Goal: Task Accomplishment & Management: Complete application form

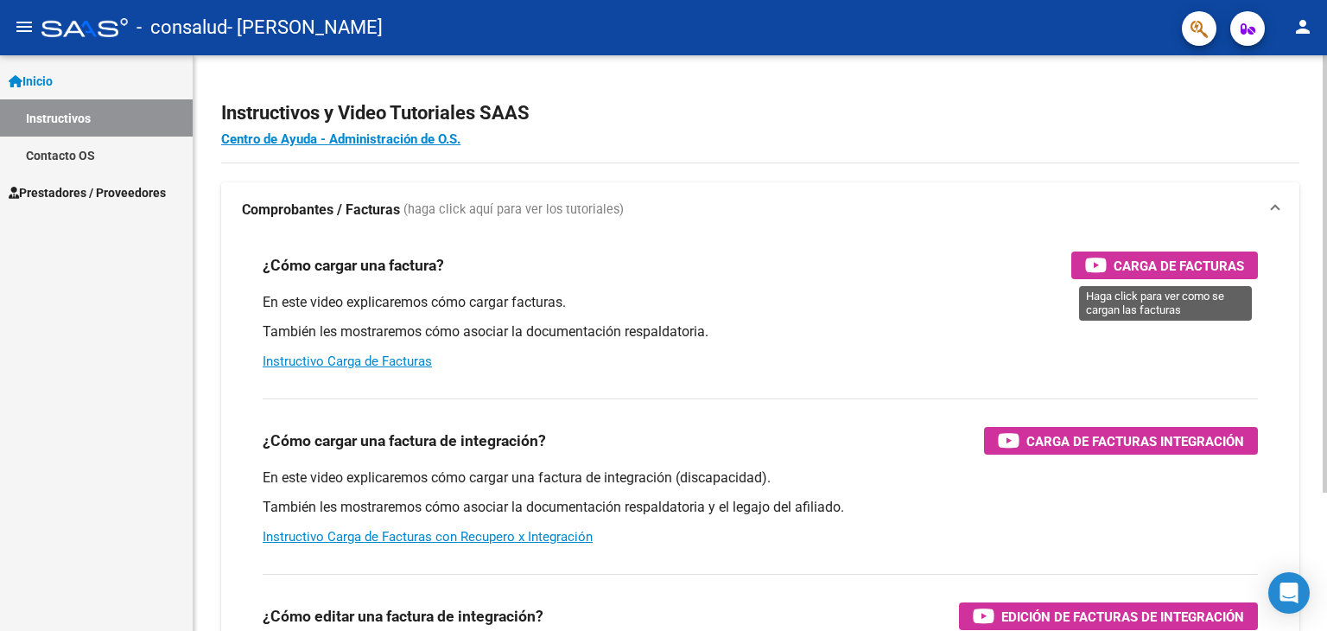
click at [1194, 270] on span "Carga de Facturas" at bounding box center [1179, 266] width 130 height 22
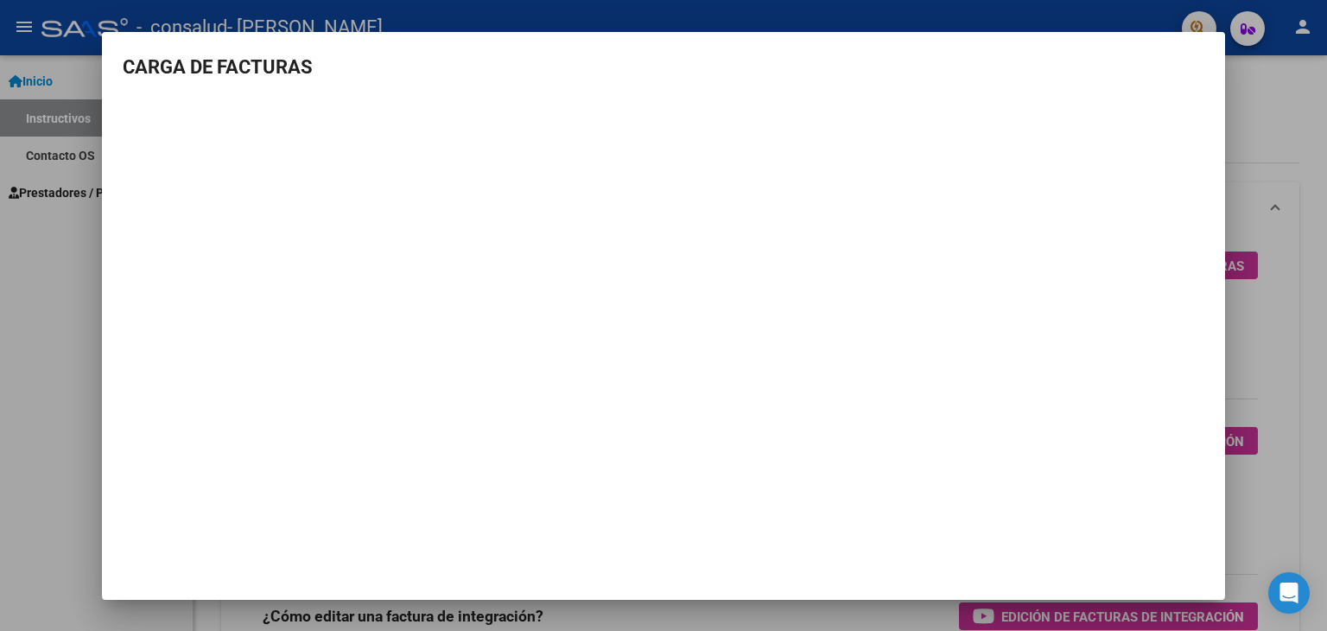
click at [1274, 101] on div at bounding box center [663, 315] width 1327 height 631
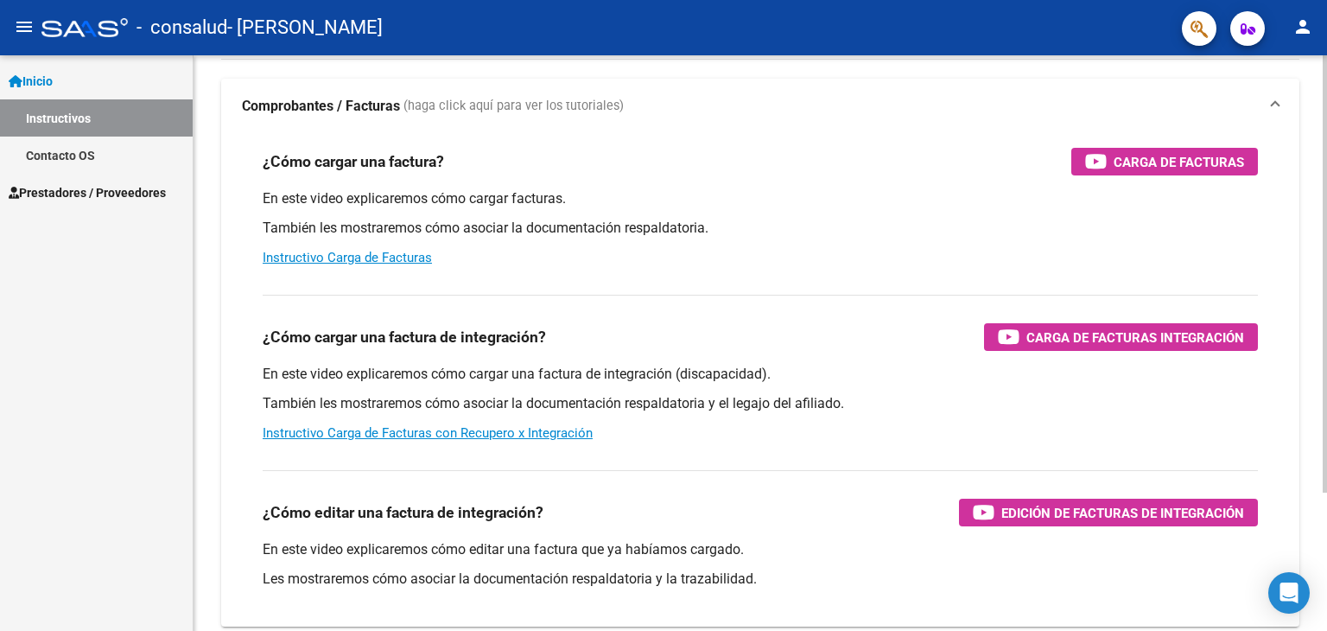
scroll to position [182, 0]
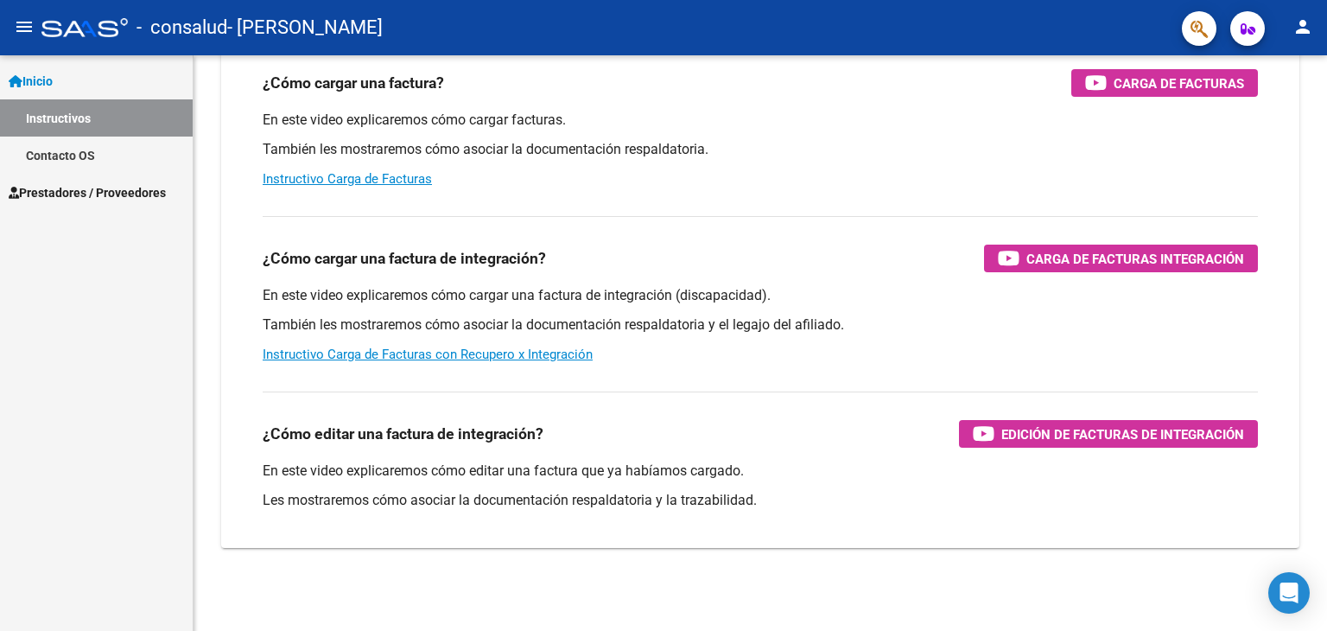
click at [122, 190] on span "Prestadores / Proveedores" at bounding box center [87, 192] width 157 height 19
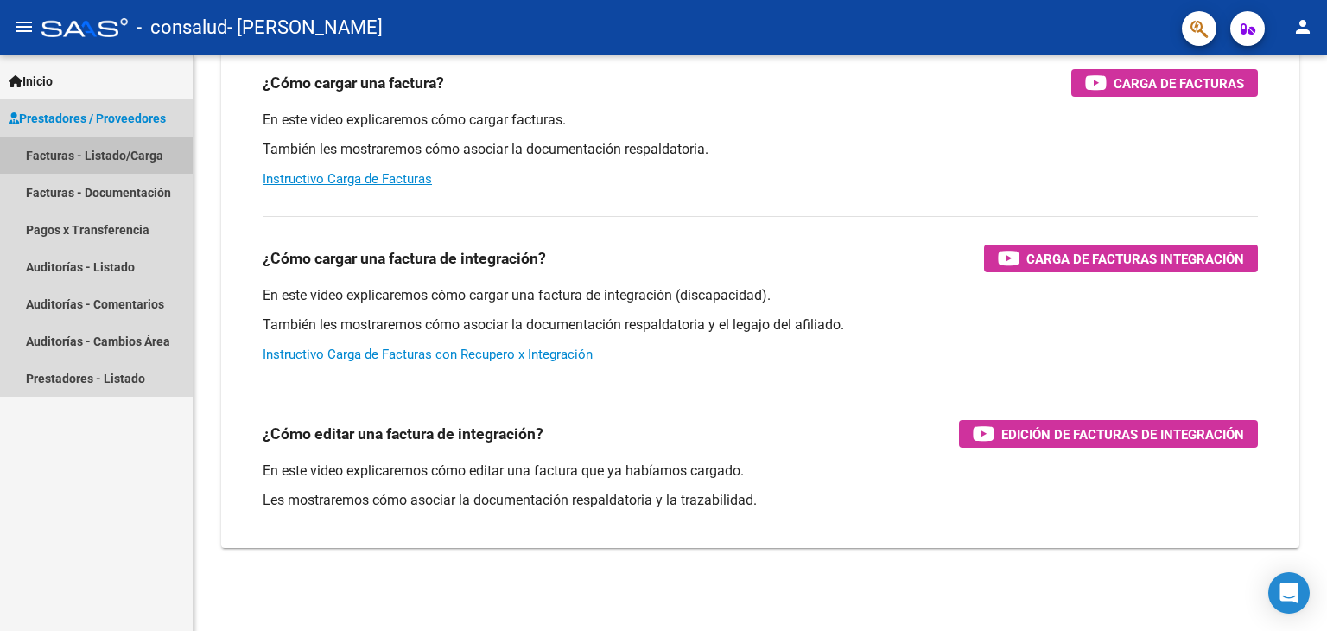
click at [137, 153] on link "Facturas - Listado/Carga" at bounding box center [96, 155] width 193 height 37
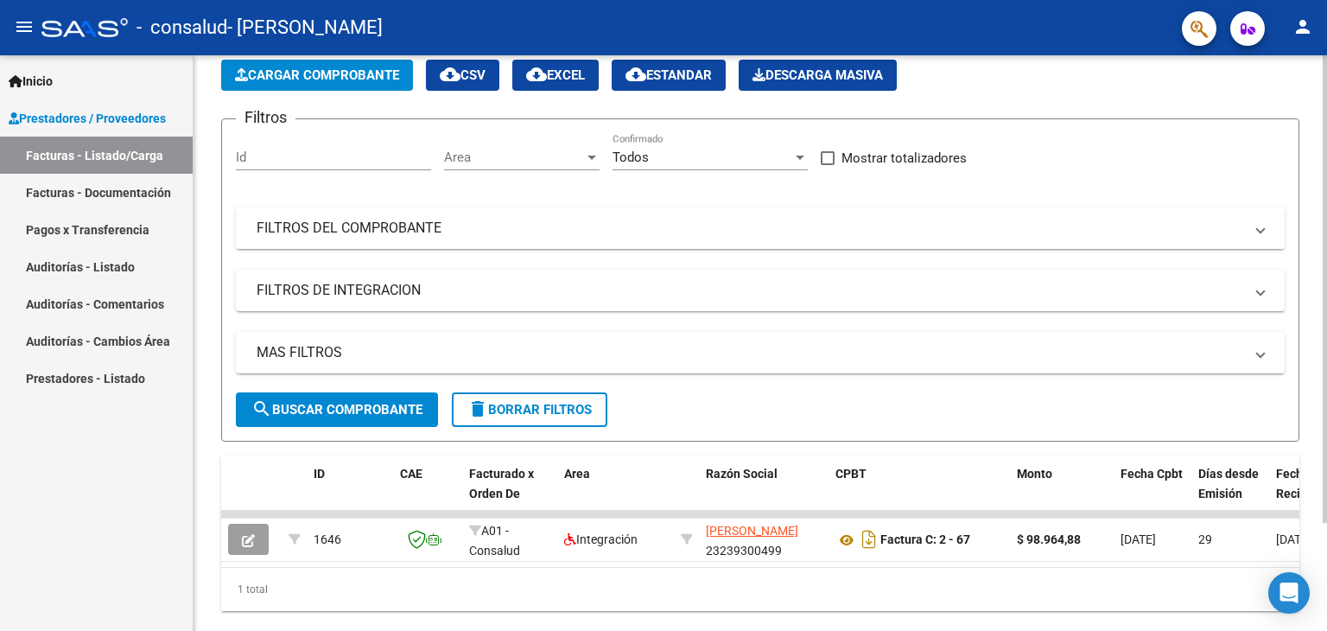
click at [767, 235] on mat-panel-title "FILTROS DEL COMPROBANTE" at bounding box center [750, 228] width 987 height 19
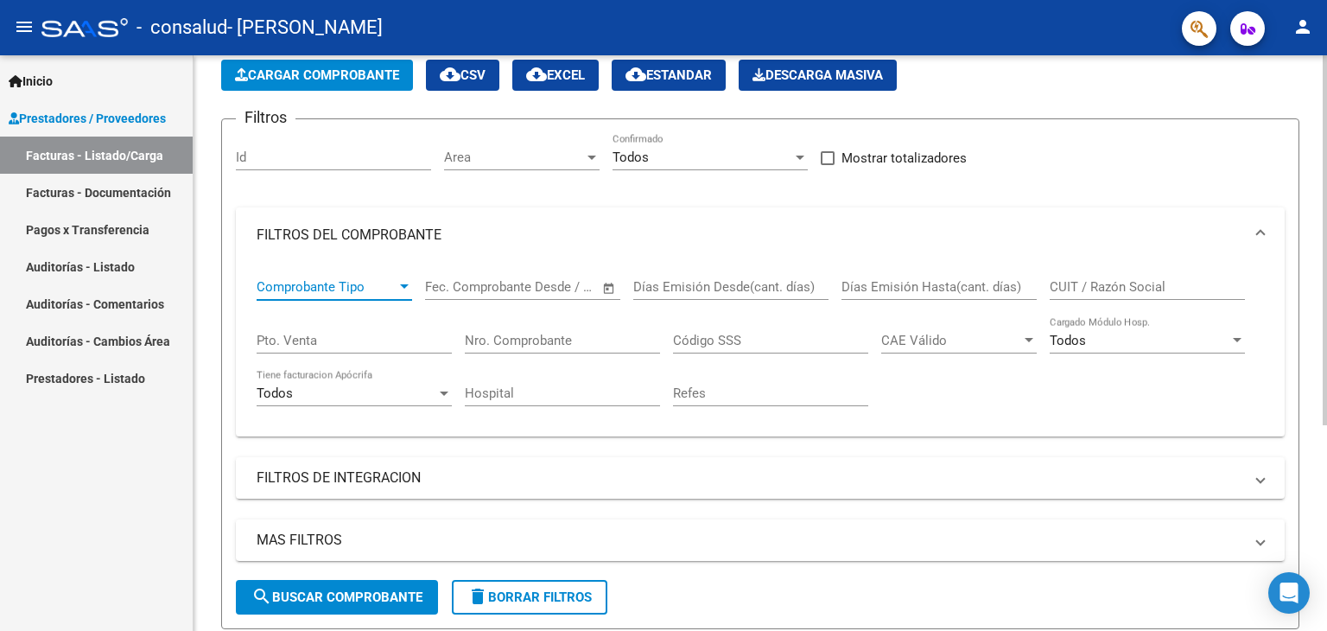
click at [396, 287] on span "Comprobante Tipo" at bounding box center [327, 287] width 140 height 16
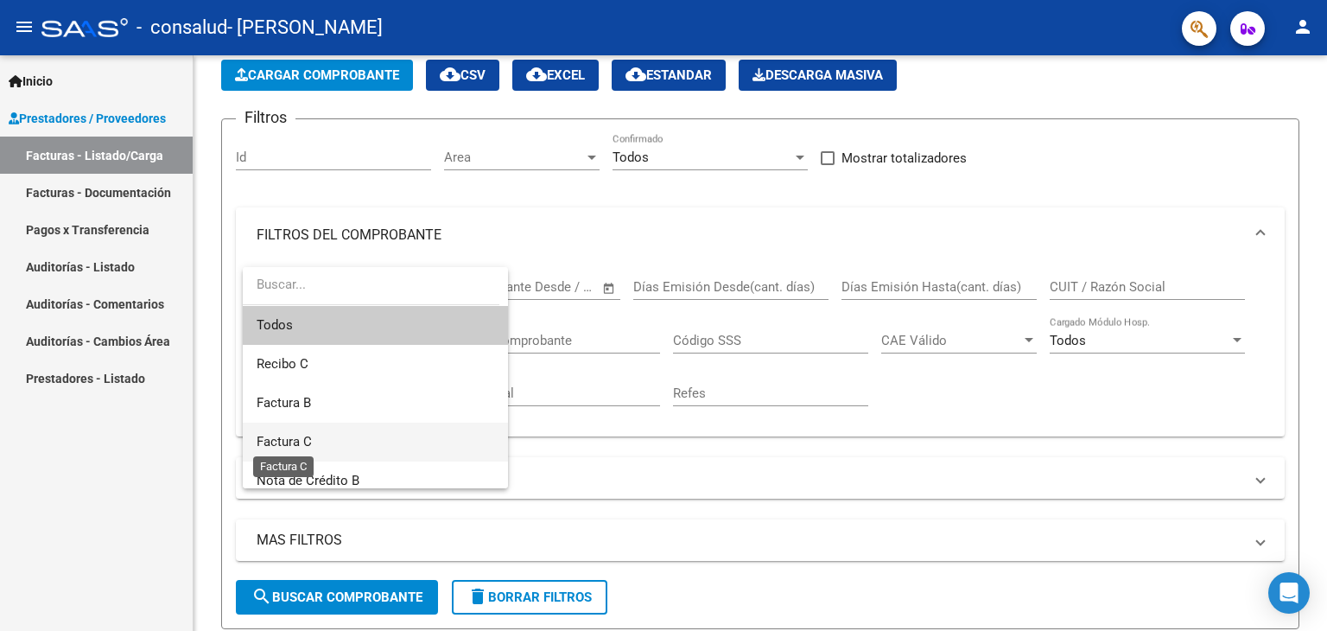
click at [308, 440] on span "Factura C" at bounding box center [284, 442] width 55 height 16
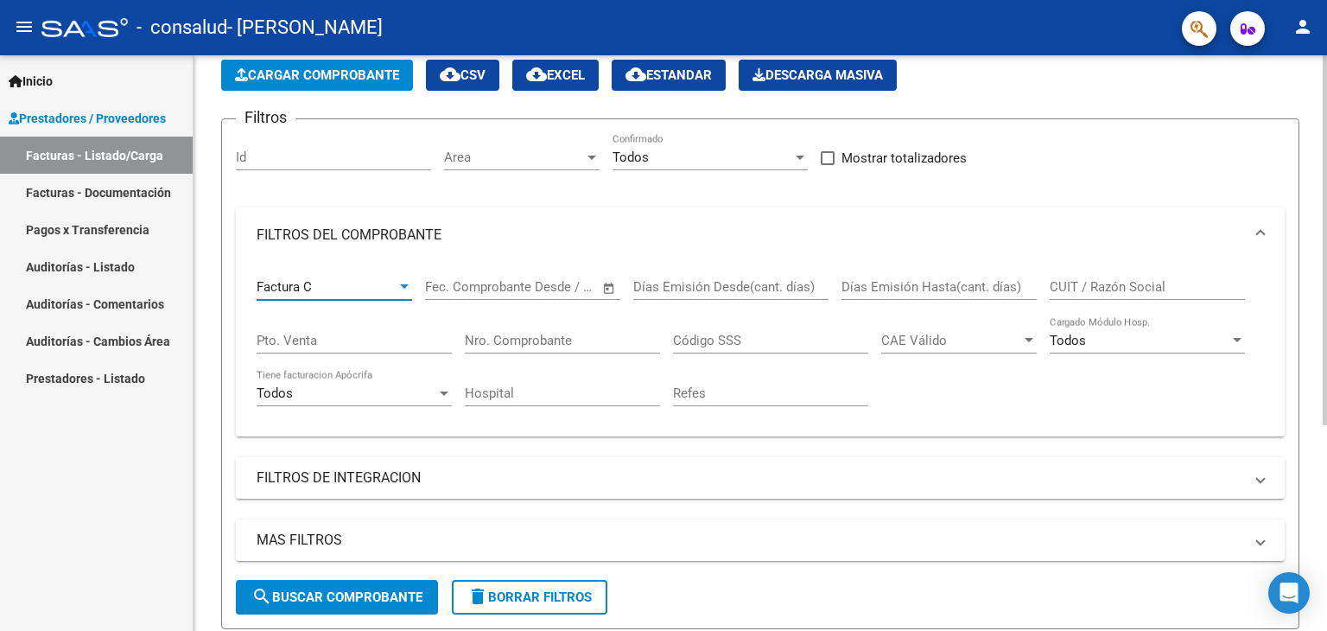
click at [612, 285] on span "Open calendar" at bounding box center [608, 287] width 41 height 41
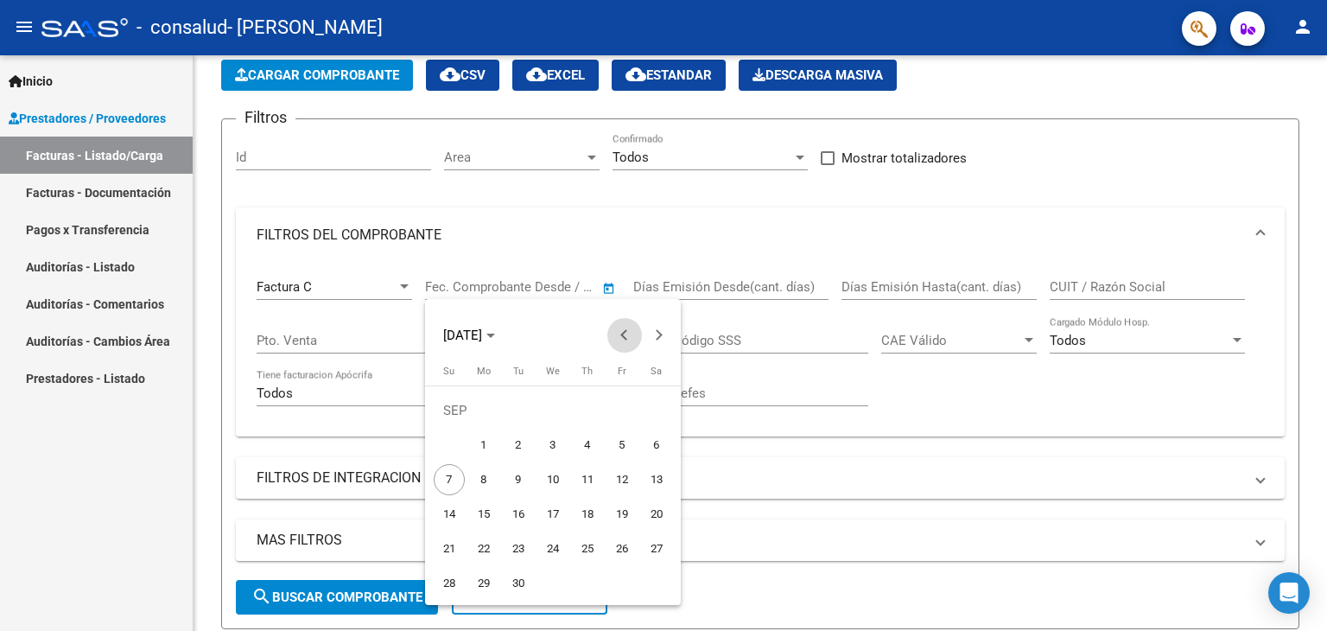
click at [625, 336] on button "Previous month" at bounding box center [624, 335] width 35 height 35
click at [623, 410] on span "1" at bounding box center [621, 410] width 31 height 31
type input "[DATE]"
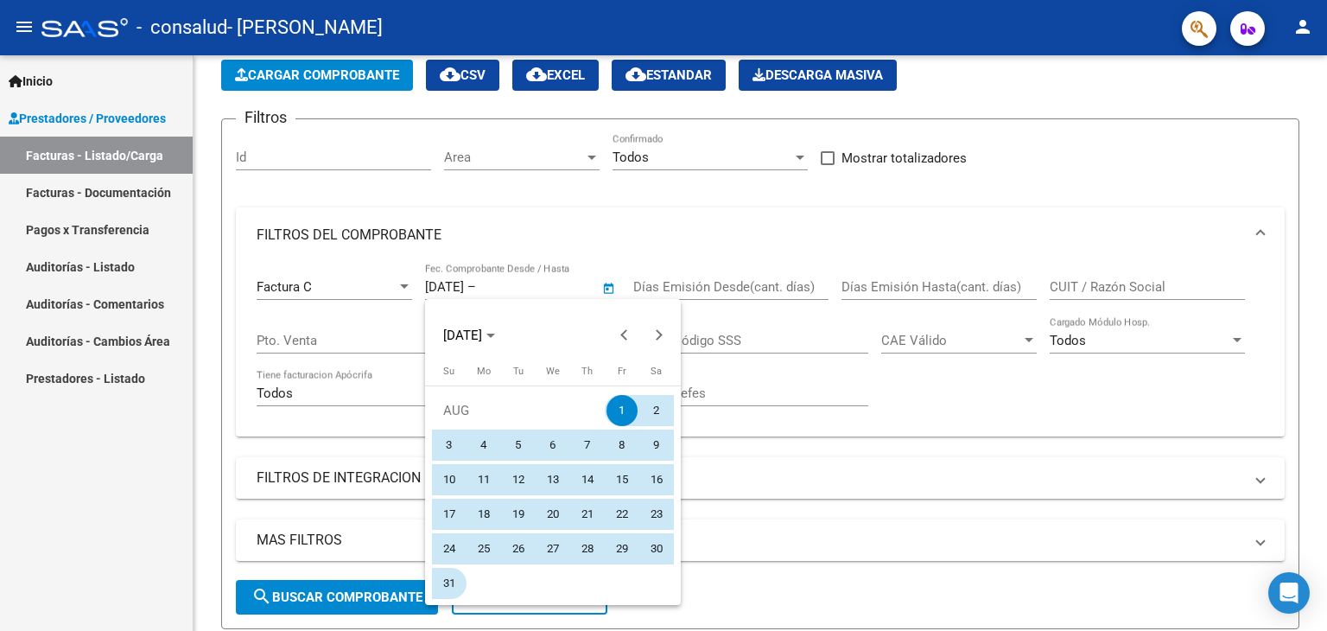
click at [443, 587] on span "31" at bounding box center [449, 583] width 31 height 31
type input "[DATE]"
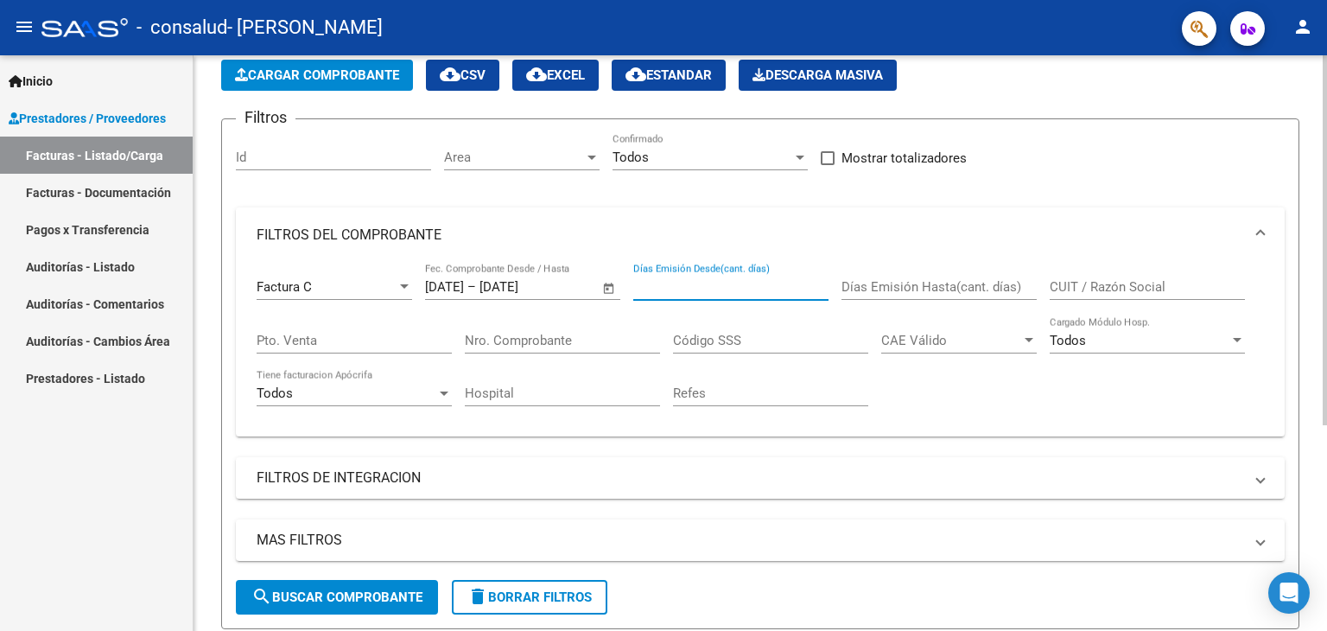
click at [697, 286] on input "Días Emisión Desde(cant. días)" at bounding box center [730, 287] width 195 height 16
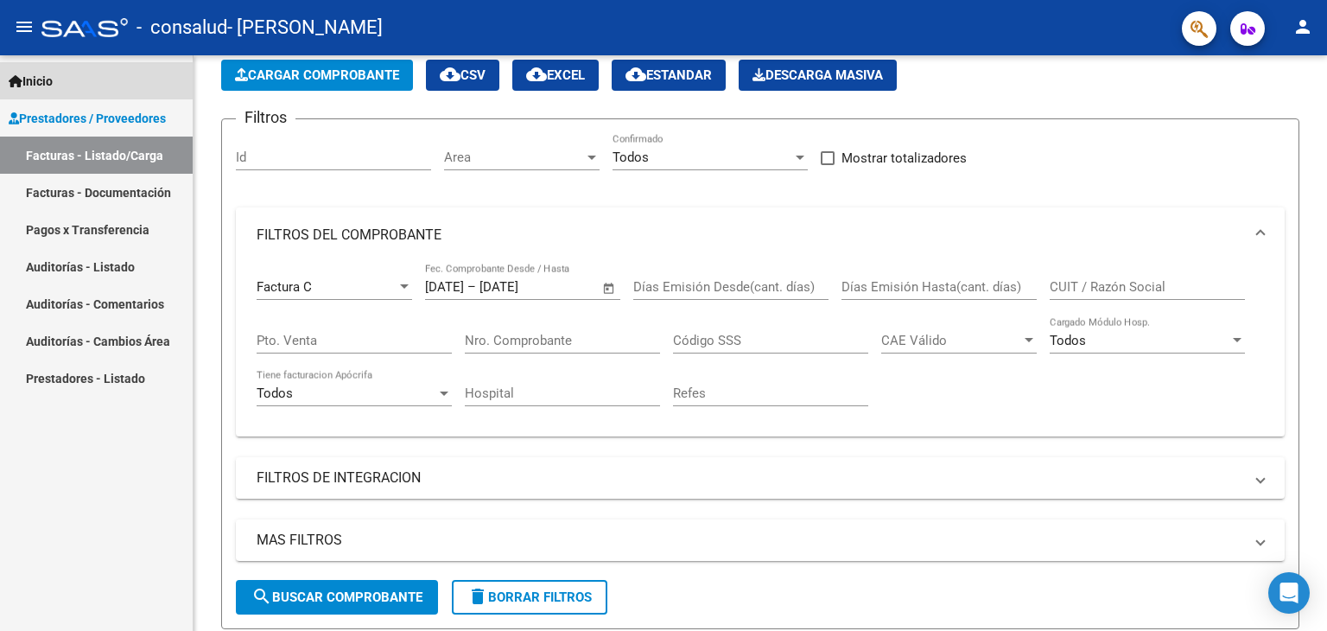
click at [53, 82] on span "Inicio" at bounding box center [31, 81] width 44 height 19
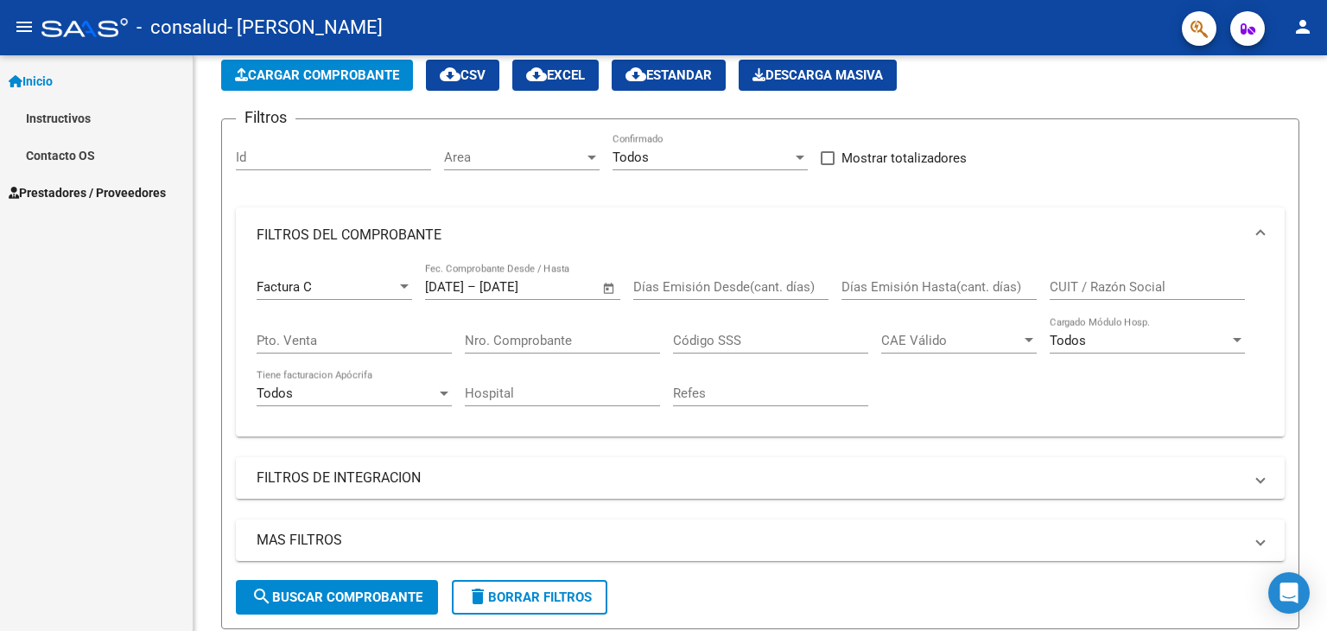
click at [68, 121] on link "Instructivos" at bounding box center [96, 117] width 193 height 37
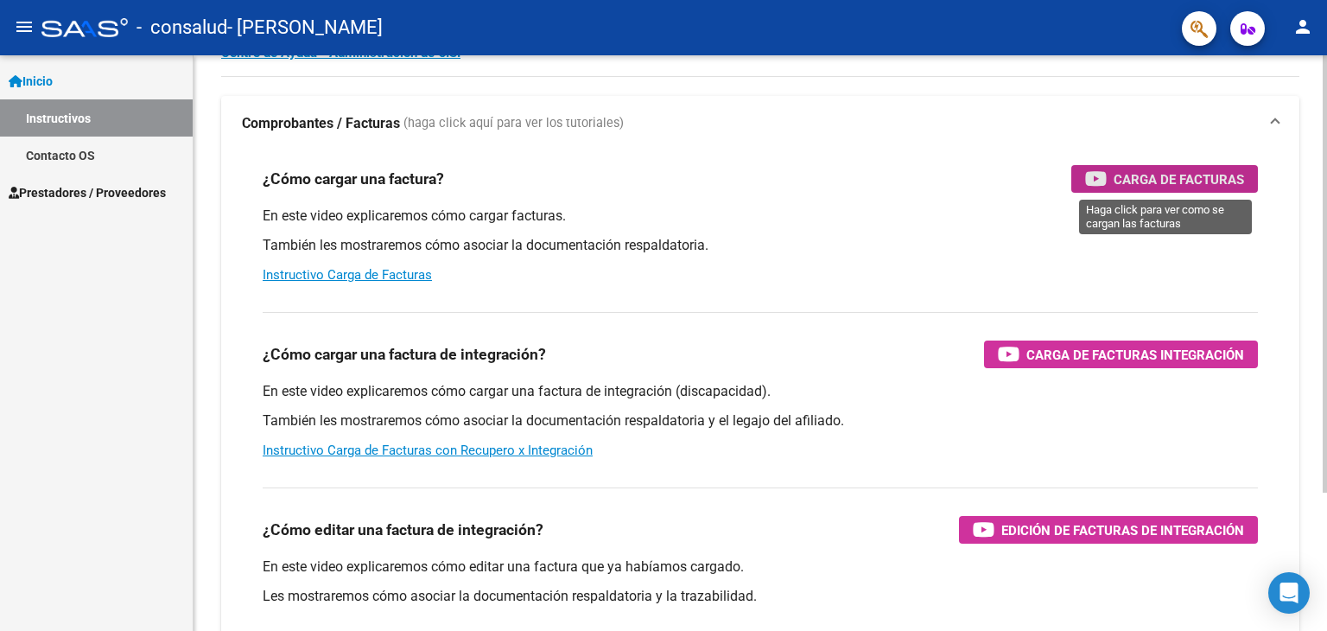
click at [1187, 173] on span "Carga de Facturas" at bounding box center [1179, 179] width 130 height 22
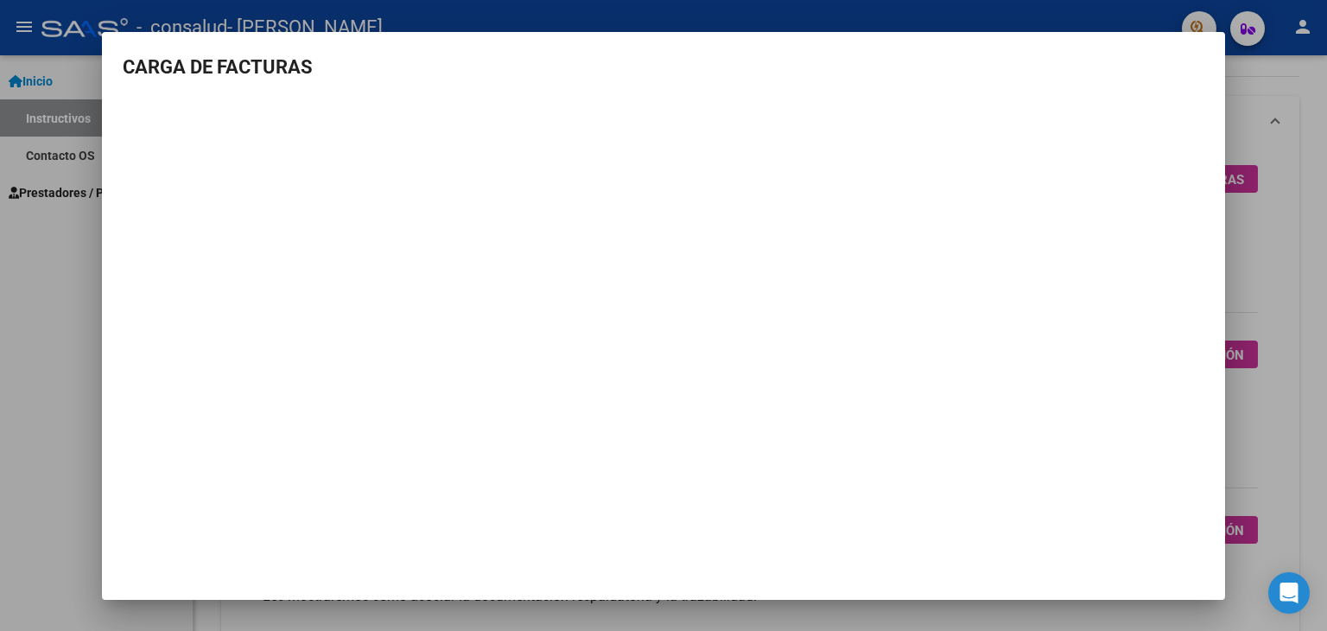
click at [1272, 155] on div at bounding box center [663, 315] width 1327 height 631
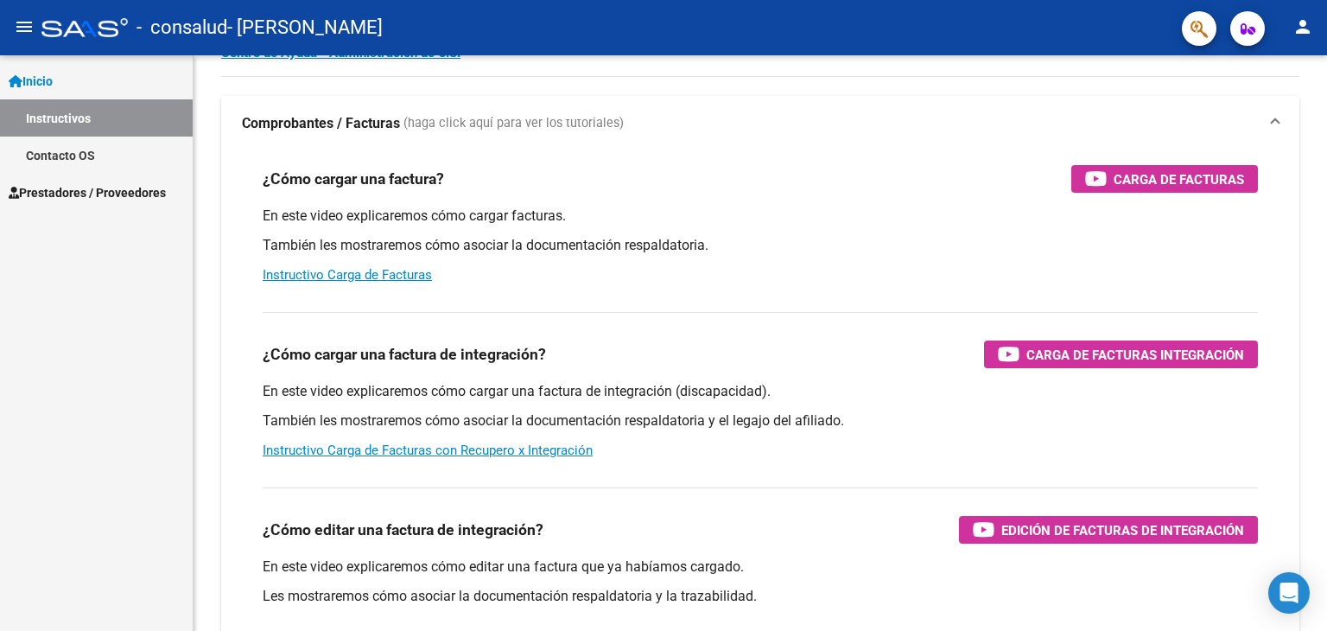
click at [92, 192] on span "Prestadores / Proveedores" at bounding box center [87, 192] width 157 height 19
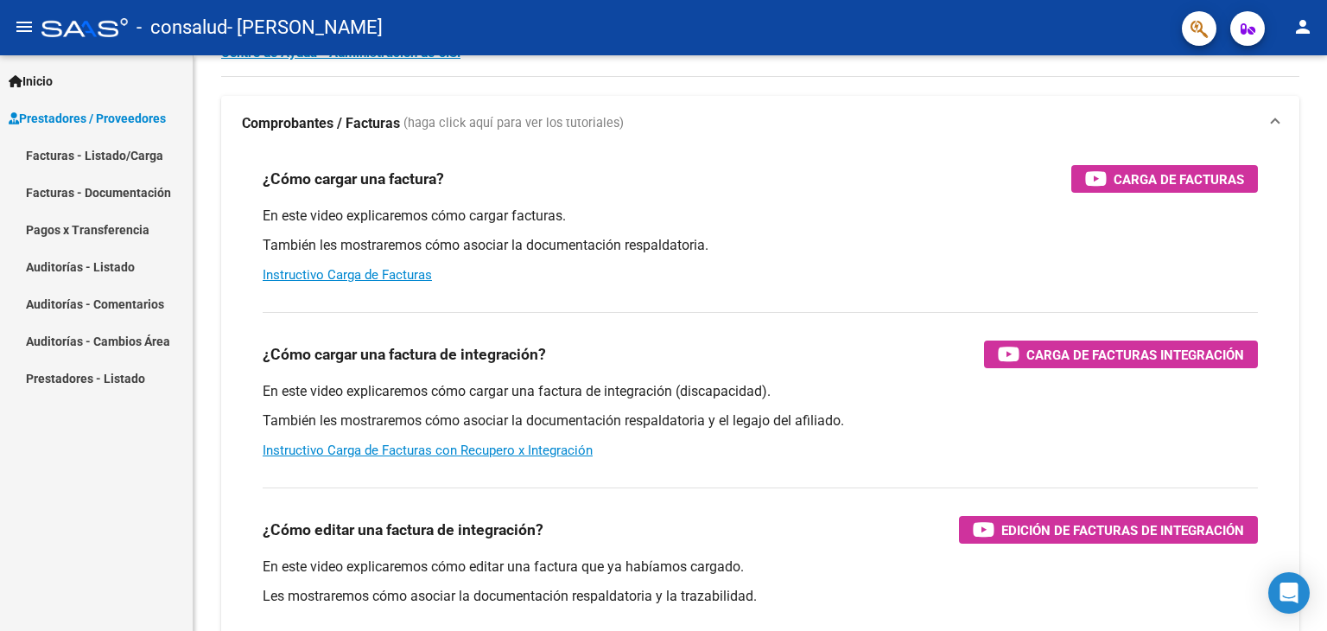
click at [70, 147] on link "Facturas - Listado/Carga" at bounding box center [96, 155] width 193 height 37
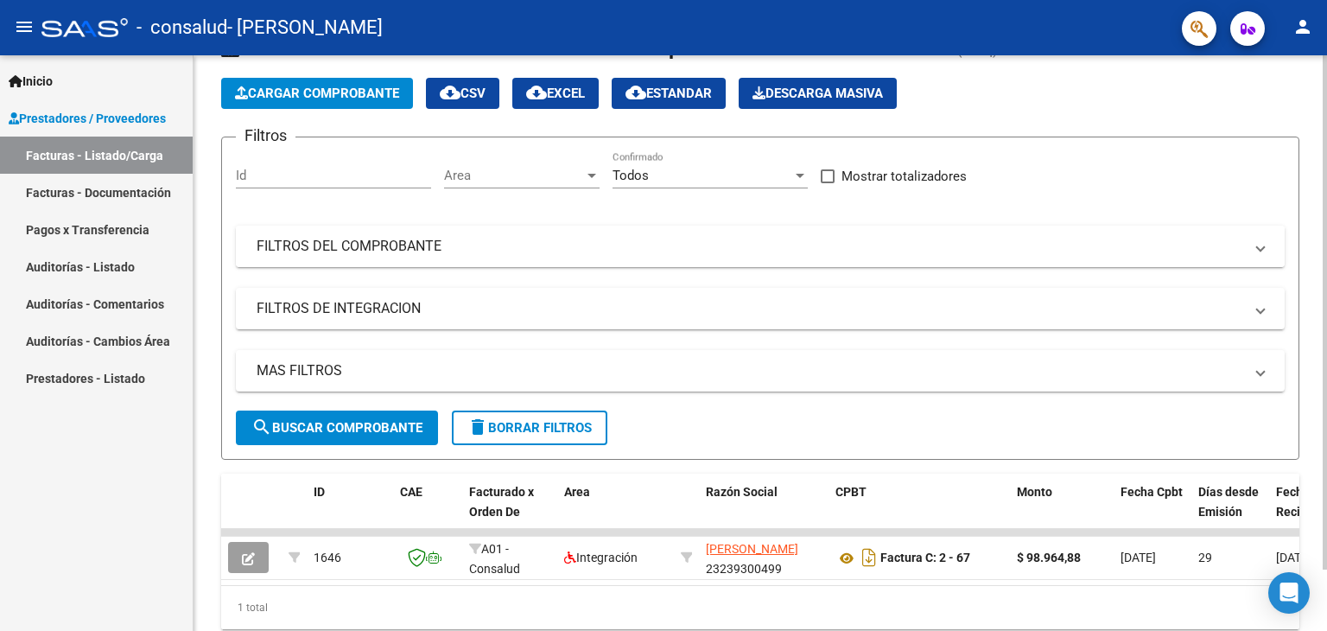
scroll to position [86, 0]
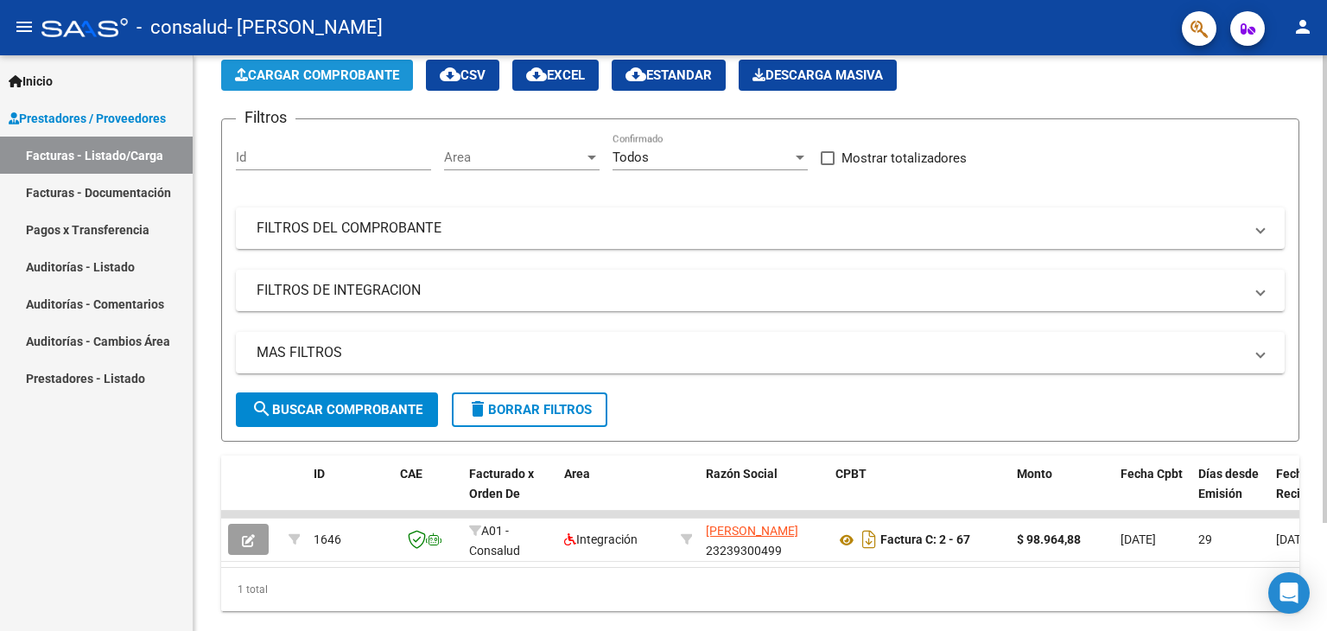
click at [336, 70] on span "Cargar Comprobante" at bounding box center [317, 75] width 164 height 16
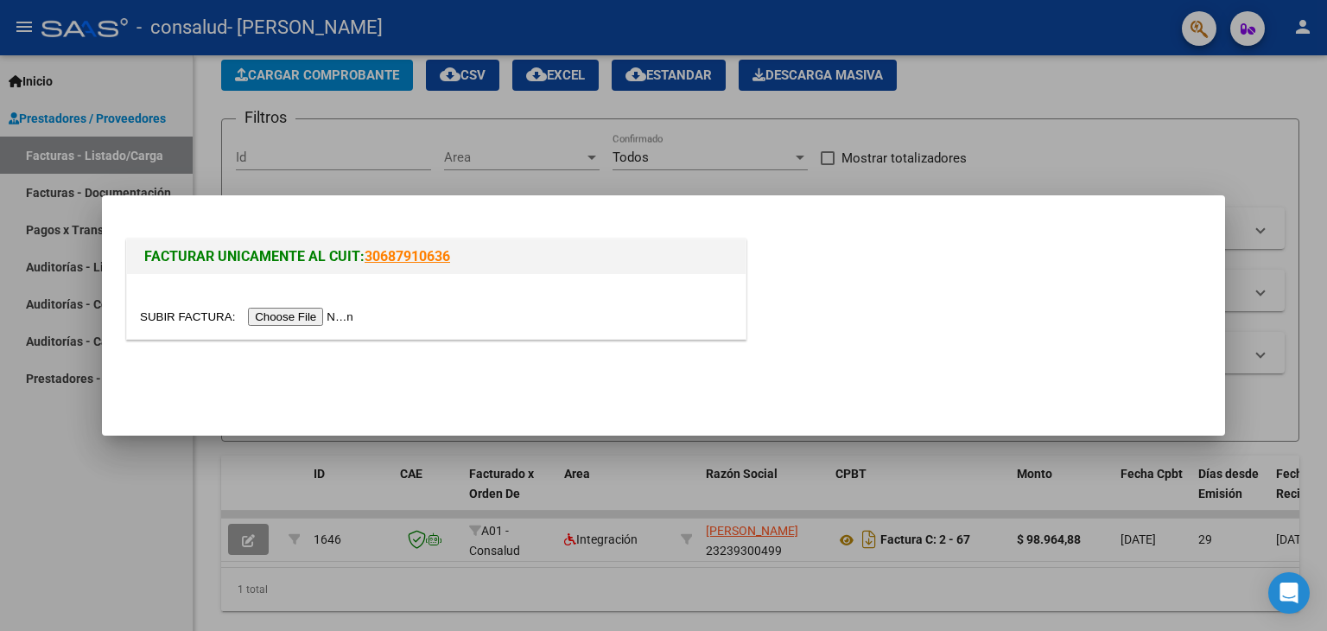
click at [334, 315] on input "file" at bounding box center [249, 317] width 219 height 18
click at [322, 315] on input "file" at bounding box center [249, 317] width 219 height 18
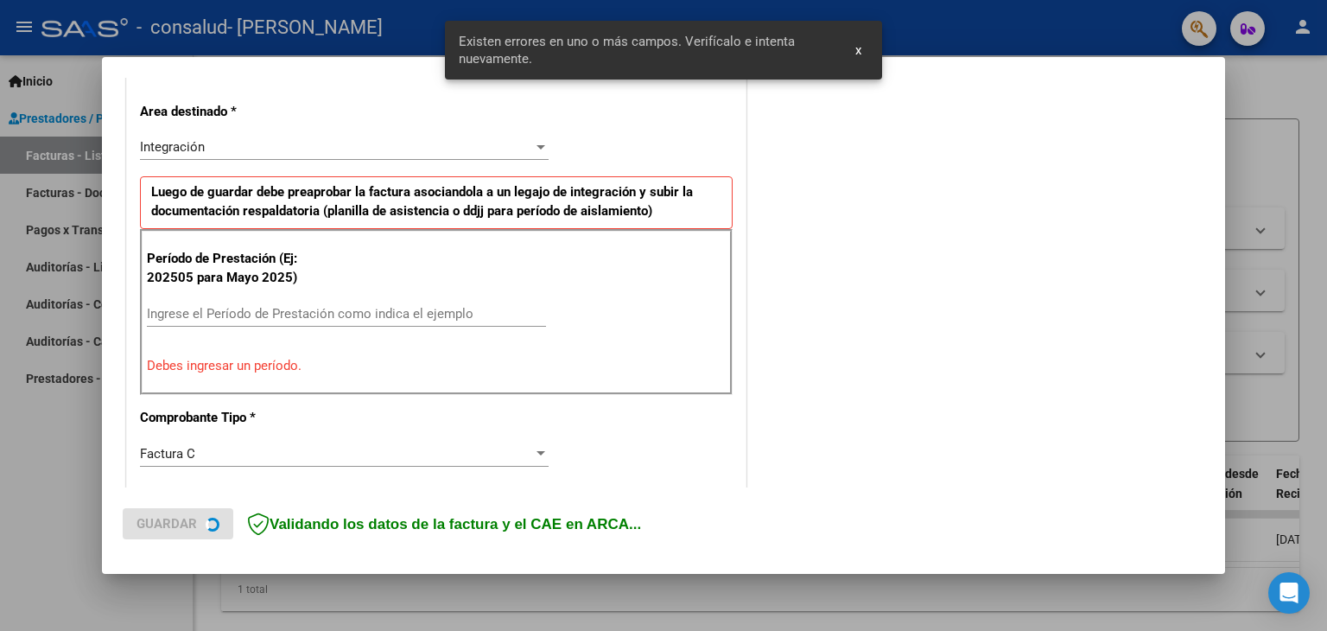
scroll to position [395, 0]
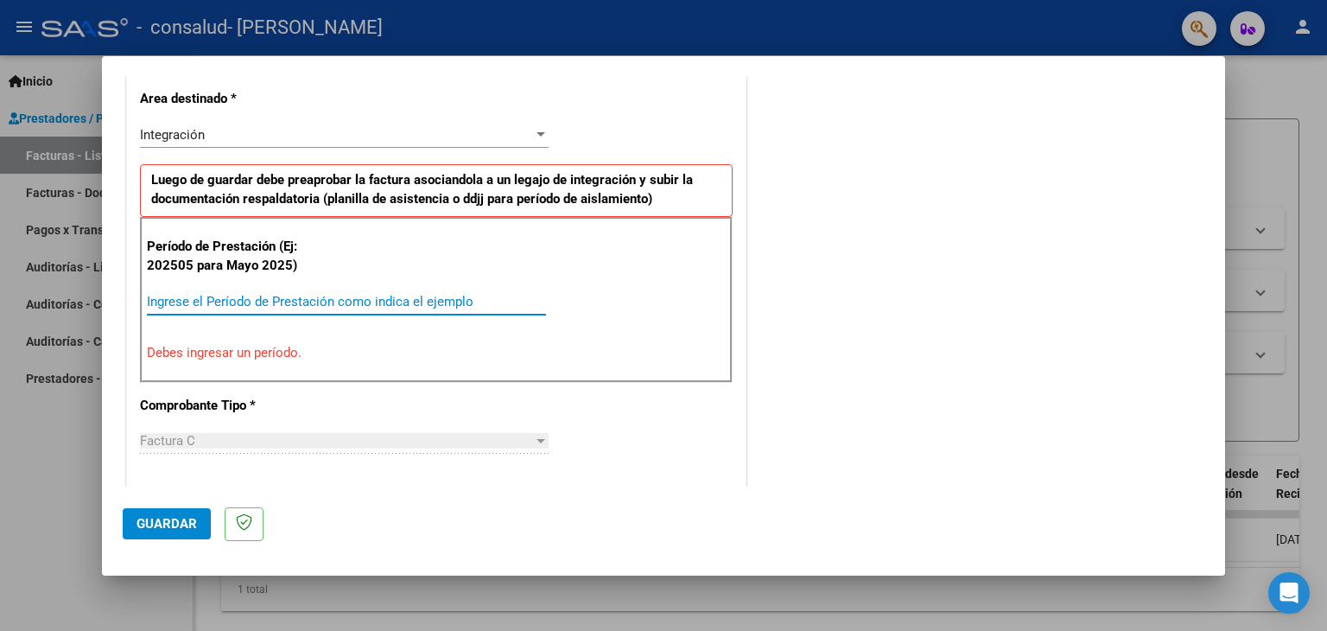
click at [168, 304] on input "Ingrese el Período de Prestación como indica el ejemplo" at bounding box center [346, 302] width 399 height 16
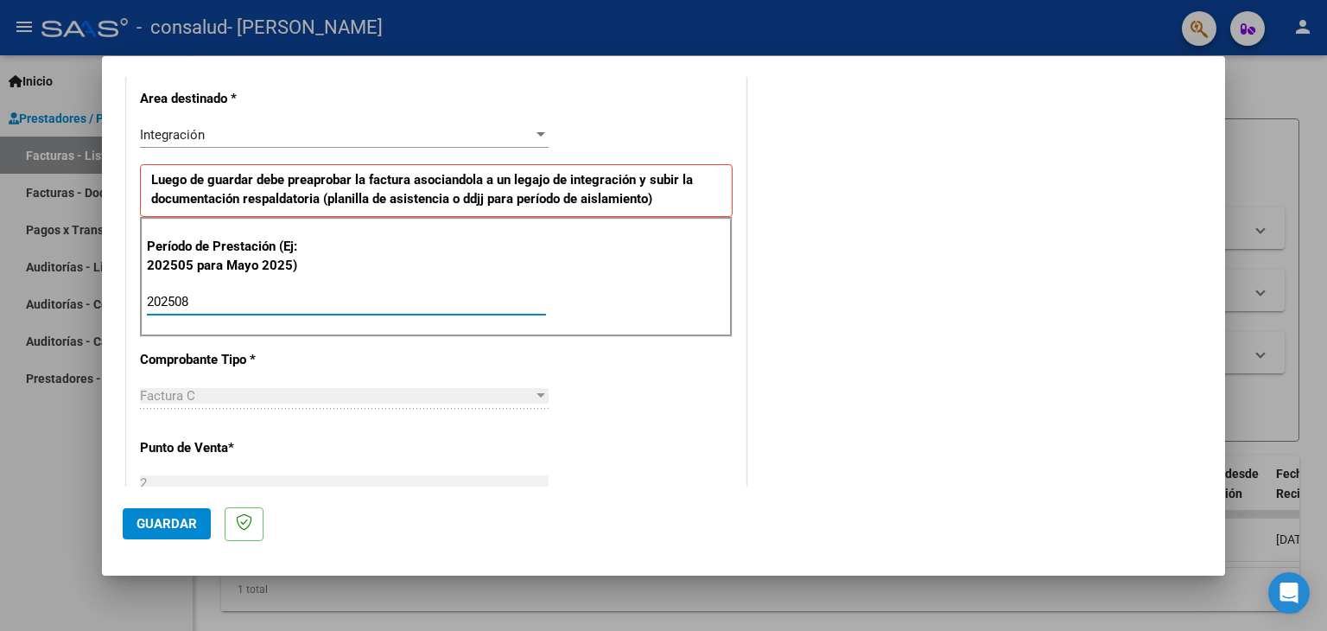
type input "202508"
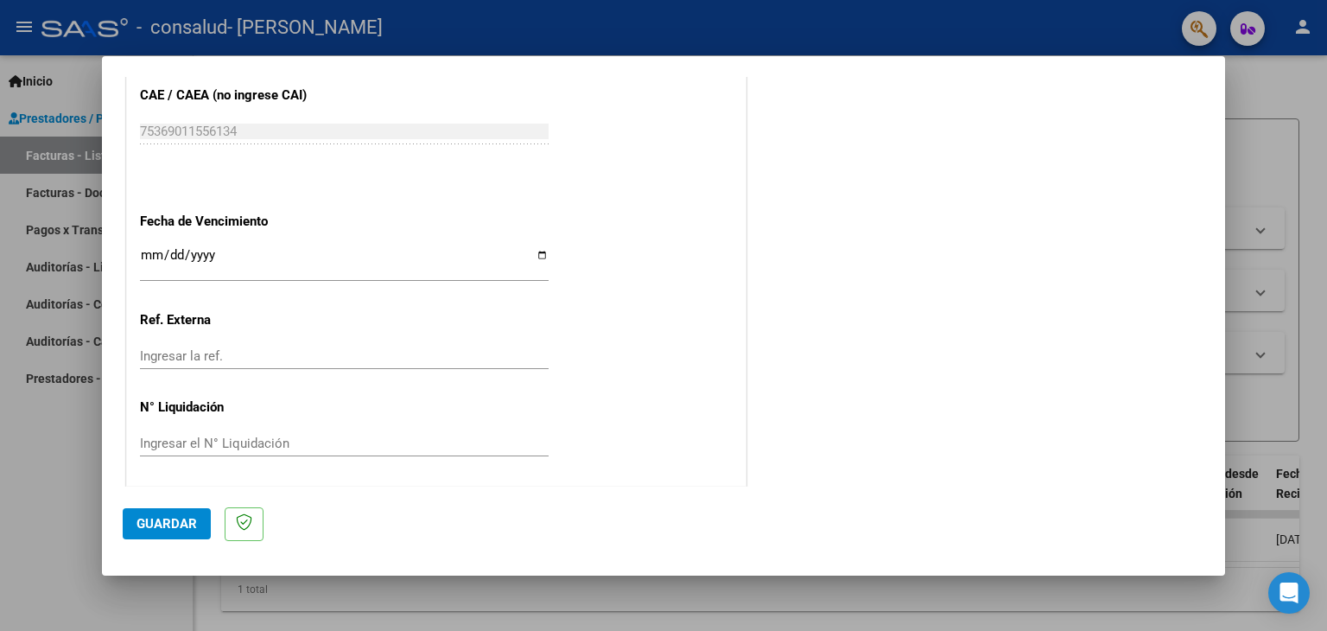
scroll to position [1108, 0]
click at [156, 526] on span "Guardar" at bounding box center [167, 524] width 60 height 16
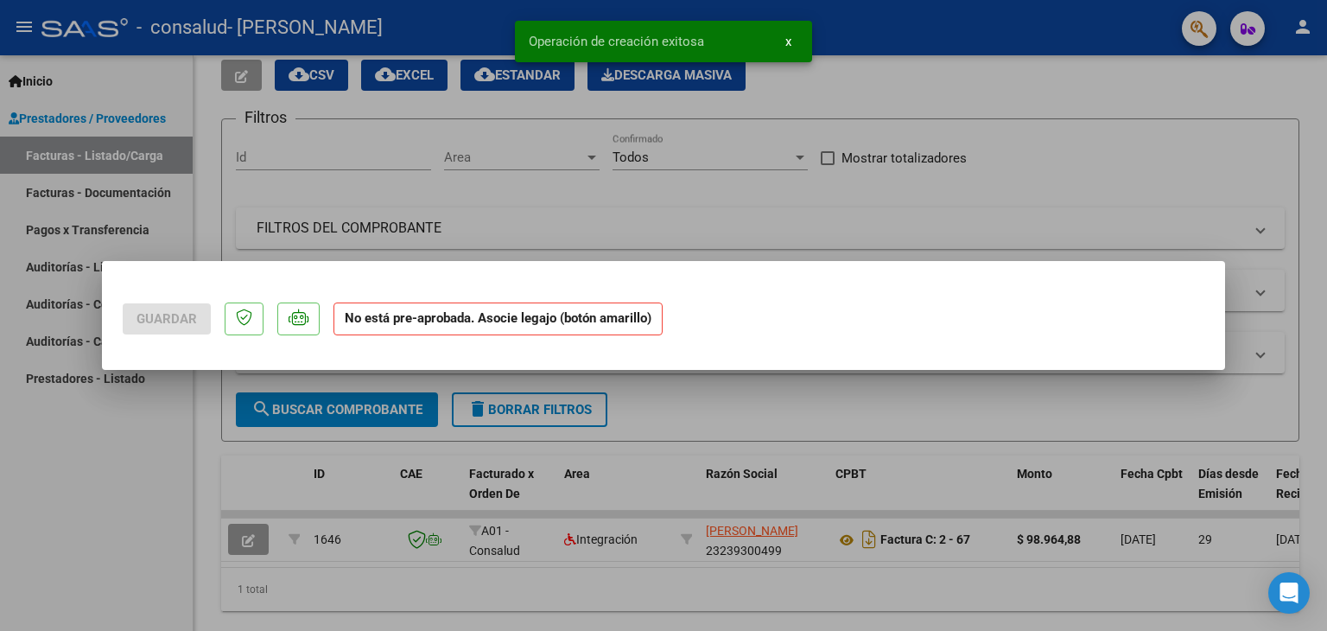
scroll to position [0, 0]
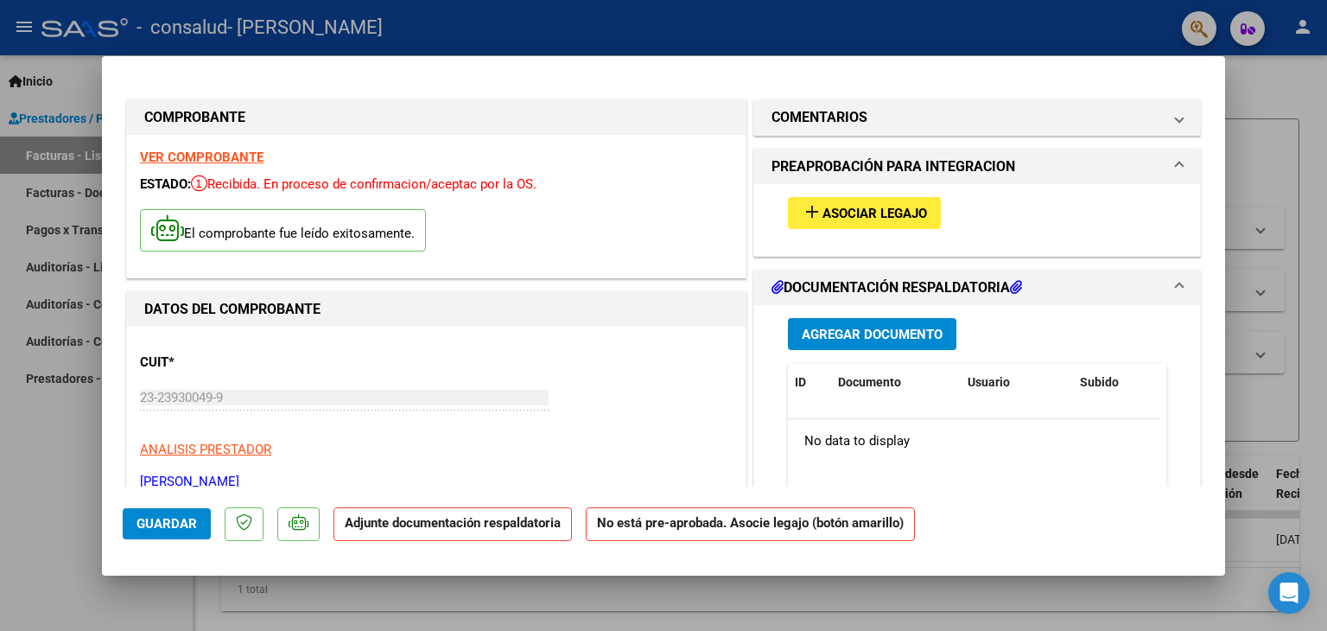
click at [853, 209] on span "Asociar Legajo" at bounding box center [874, 214] width 105 height 16
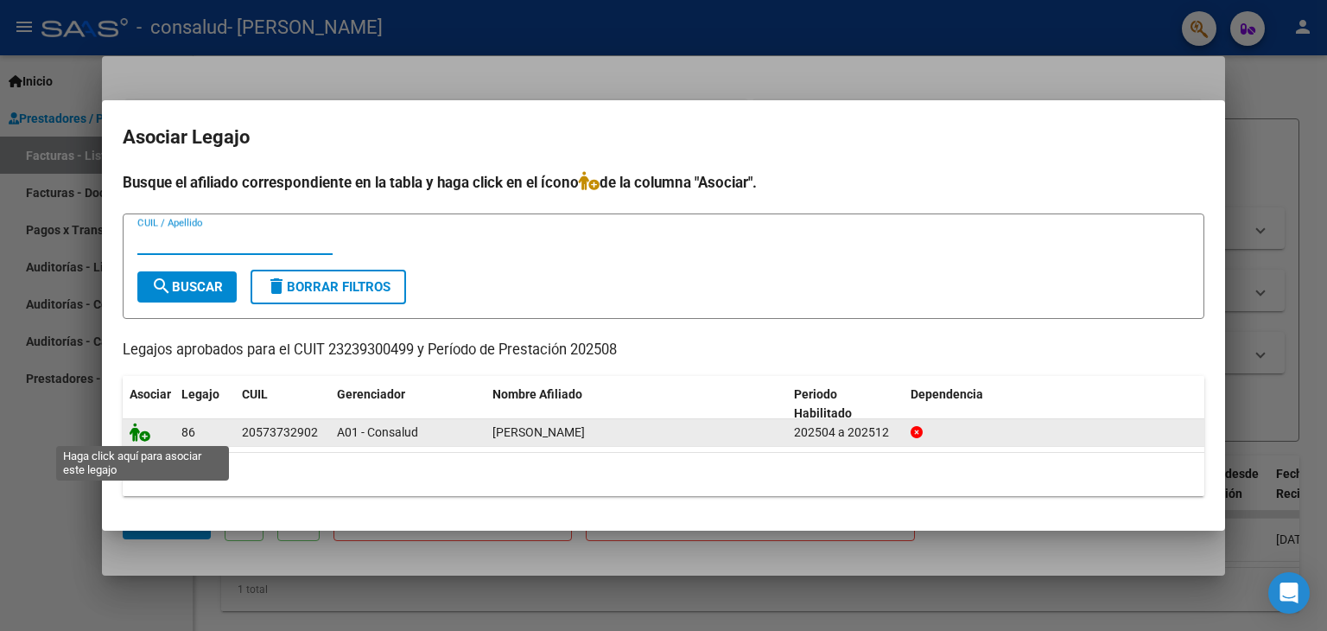
click at [137, 435] on icon at bounding box center [140, 431] width 21 height 19
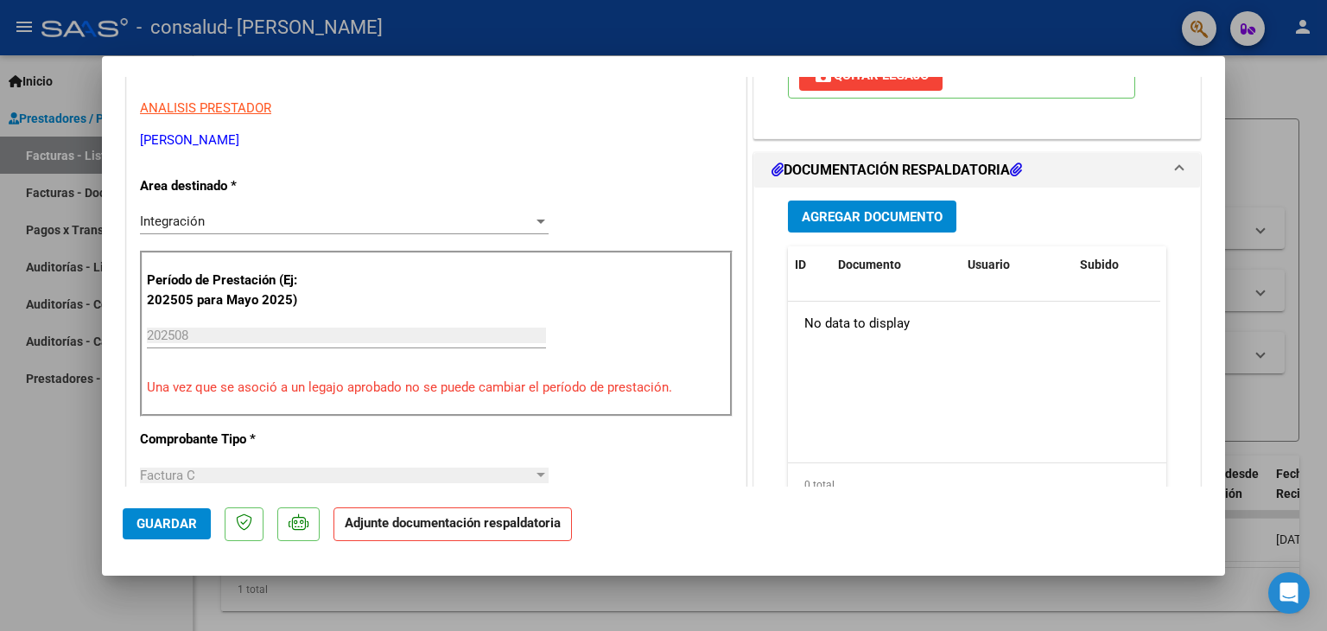
scroll to position [346, 0]
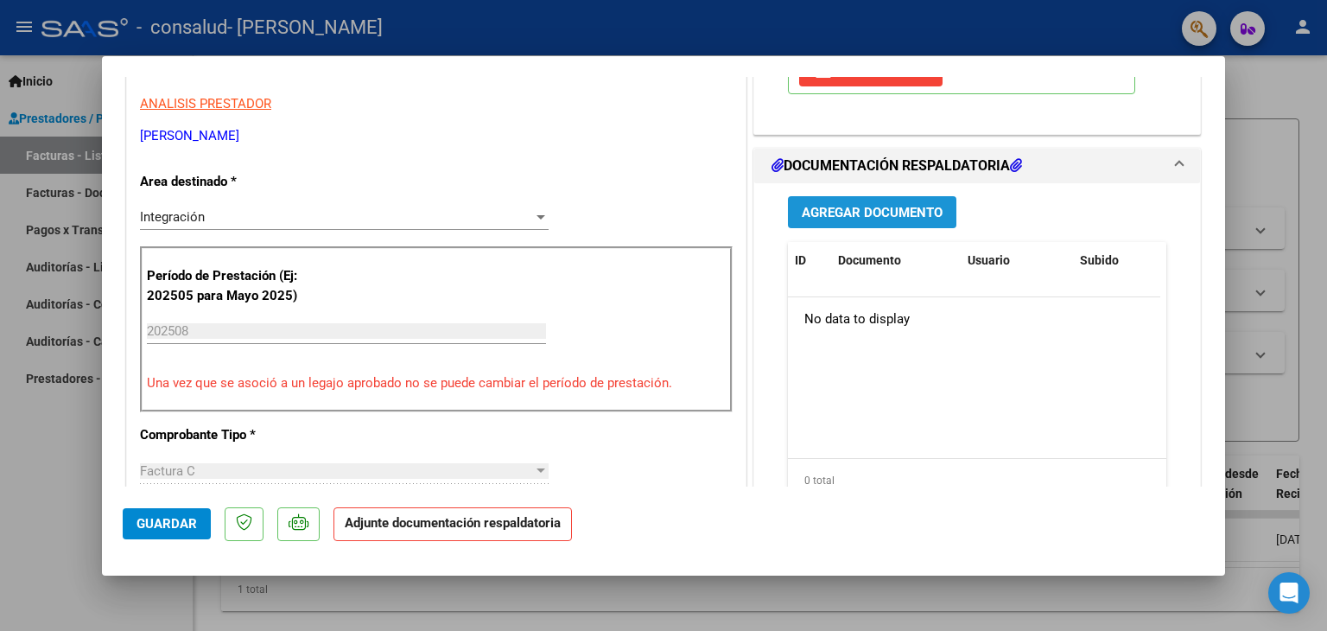
click at [875, 210] on span "Agregar Documento" at bounding box center [872, 213] width 141 height 16
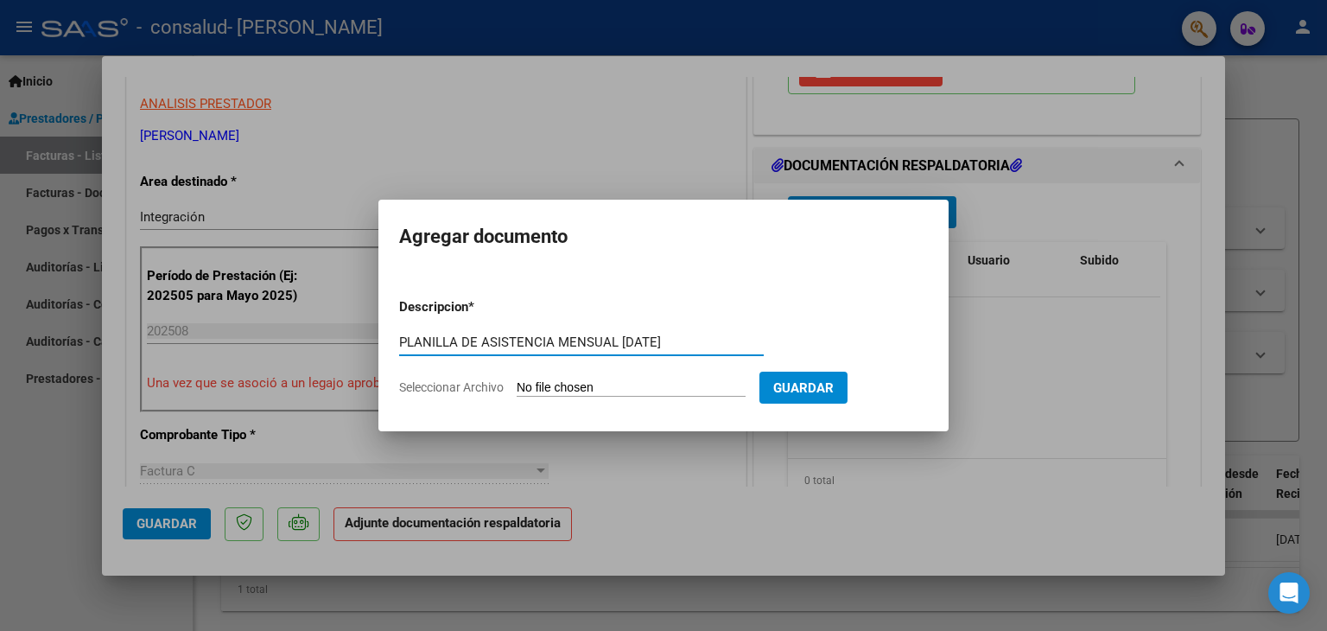
type input "PLANILLA DE ASISTENCIA MENSUAL [DATE]"
click at [619, 384] on input "Seleccionar Archivo" at bounding box center [631, 388] width 229 height 16
type input "C:\fakepath\[PERSON_NAME][DATE].pdf"
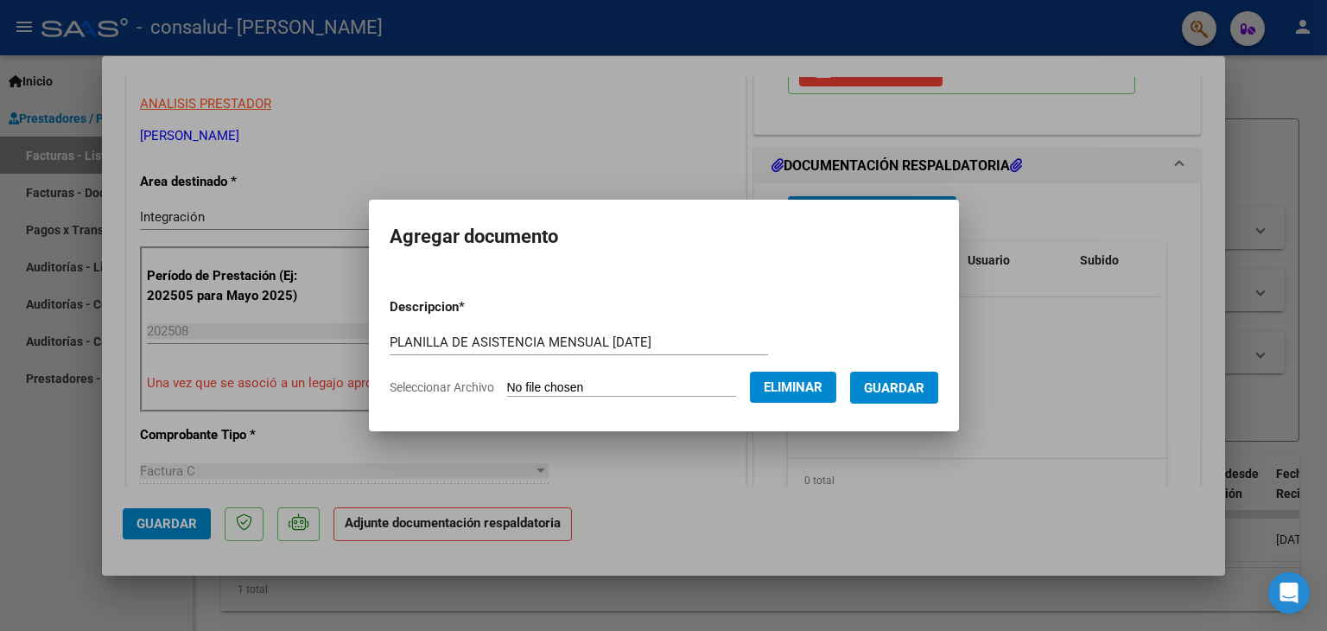
click at [917, 381] on span "Guardar" at bounding box center [894, 388] width 60 height 16
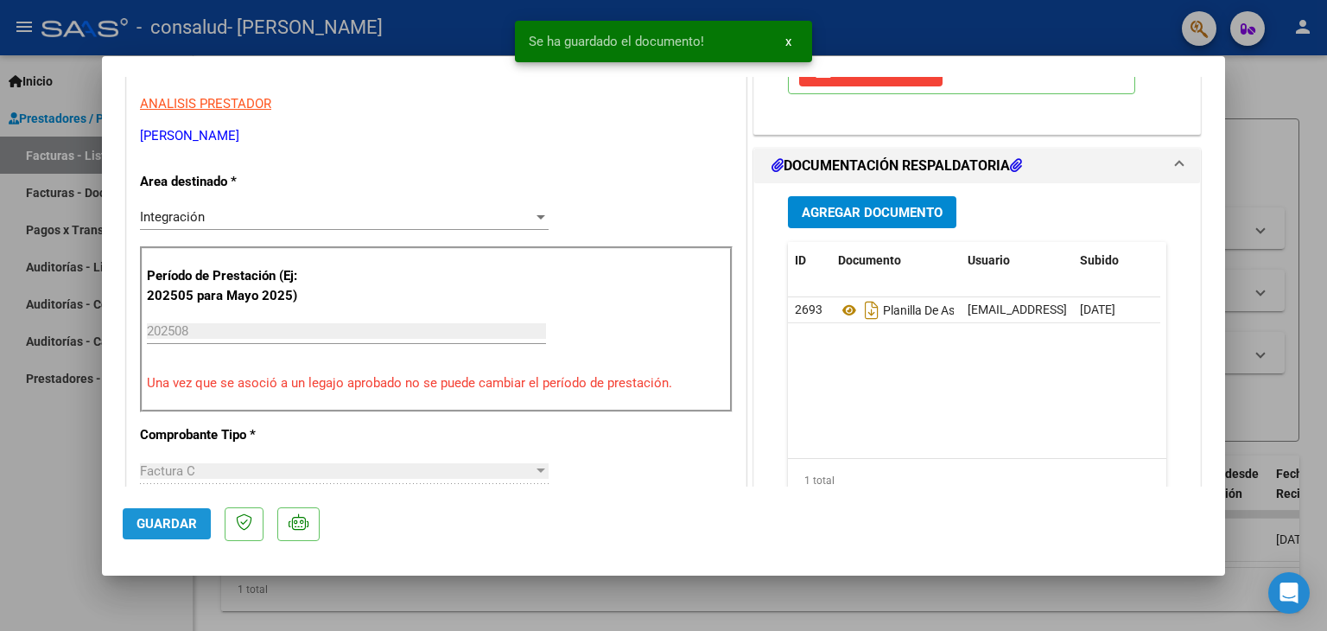
click at [138, 521] on span "Guardar" at bounding box center [167, 524] width 60 height 16
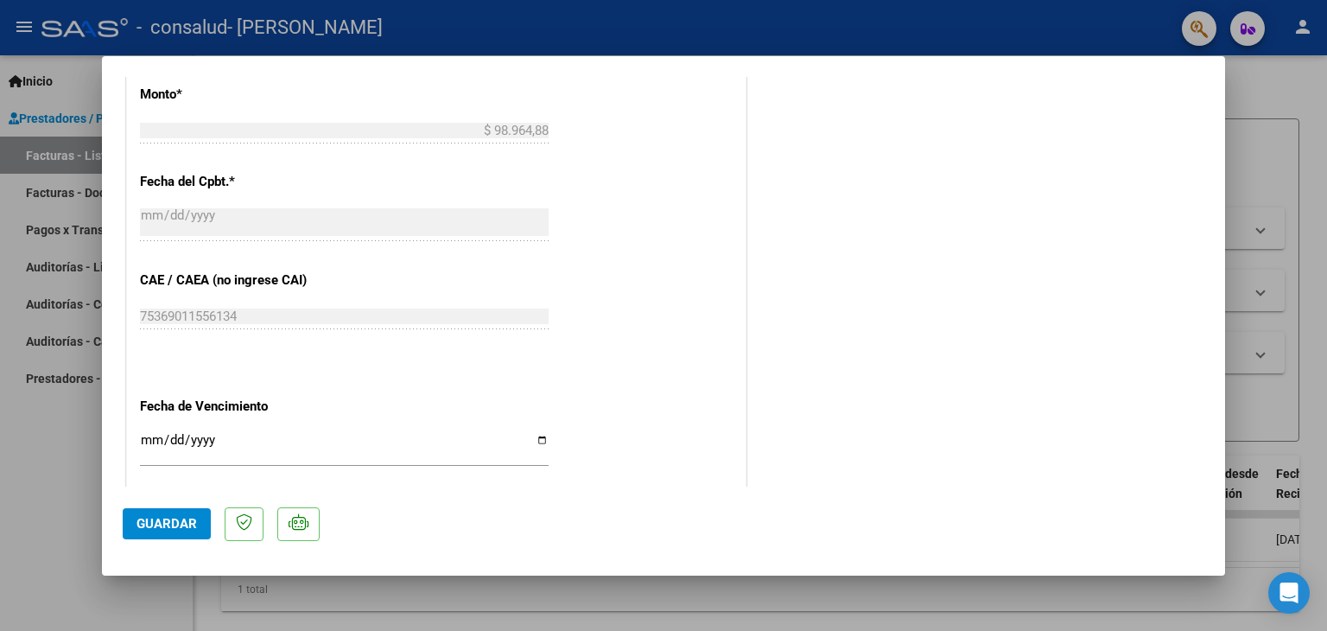
scroll to position [950, 0]
drag, startPoint x: 175, startPoint y: 517, endPoint x: 560, endPoint y: 418, distance: 397.1
click at [176, 517] on span "Guardar" at bounding box center [167, 524] width 60 height 16
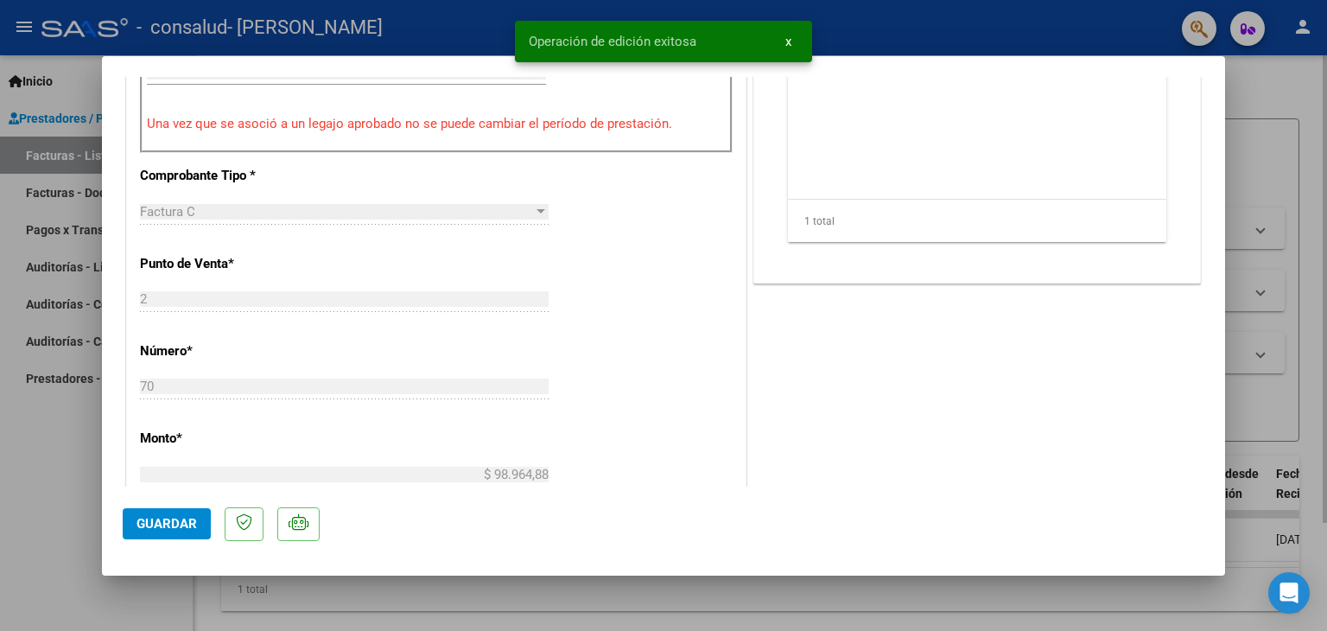
drag, startPoint x: 1269, startPoint y: 74, endPoint x: 1259, endPoint y: 86, distance: 15.9
click at [1269, 73] on div at bounding box center [663, 315] width 1327 height 631
type input "$ 0,00"
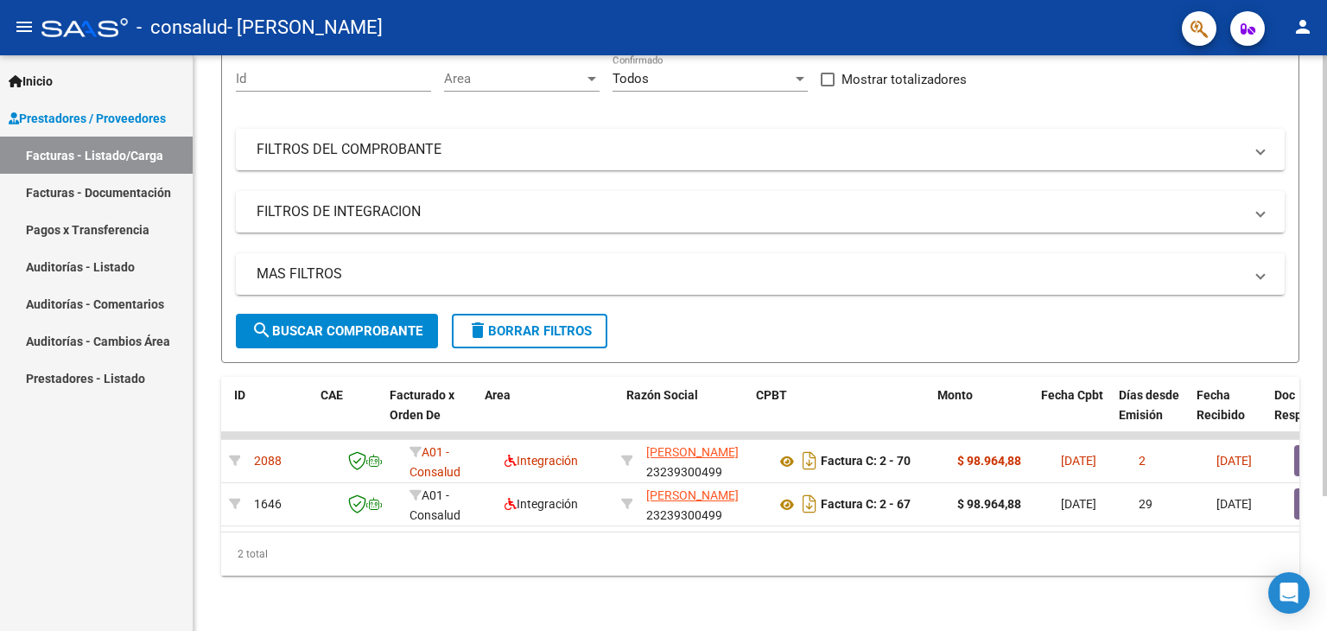
scroll to position [0, 0]
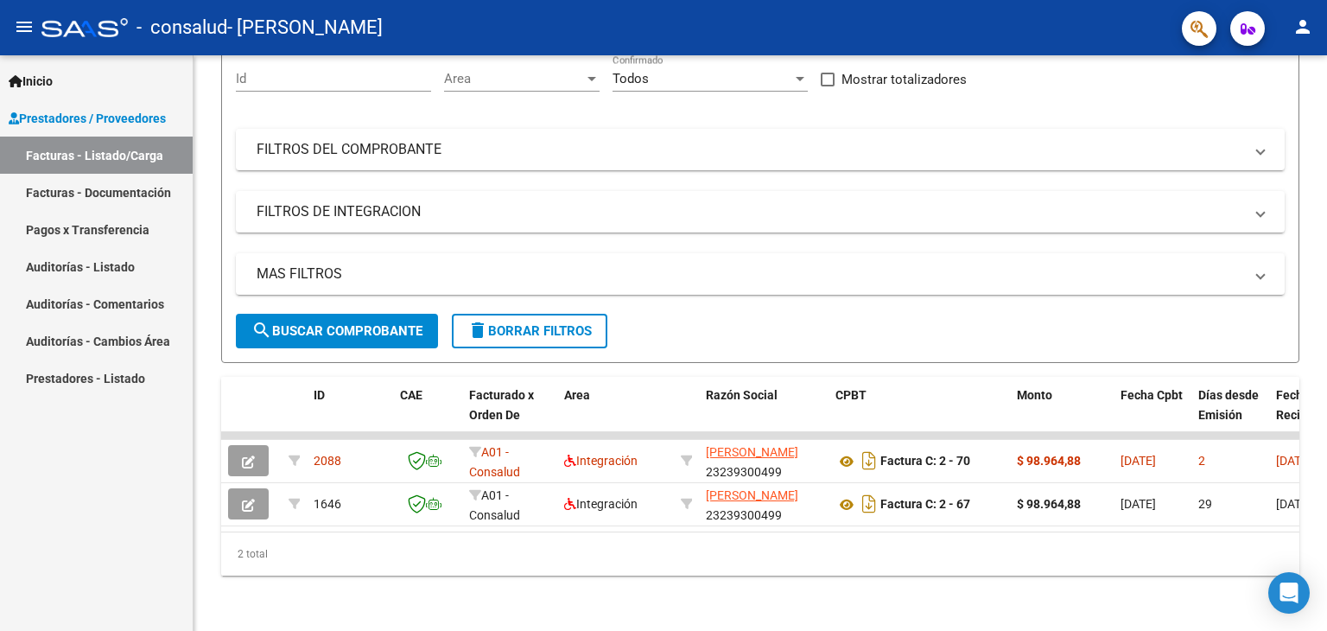
drag, startPoint x: 85, startPoint y: 229, endPoint x: 86, endPoint y: 322, distance: 93.3
click at [85, 229] on link "Pagos x Transferencia" at bounding box center [96, 229] width 193 height 37
